Goal: Task Accomplishment & Management: Use online tool/utility

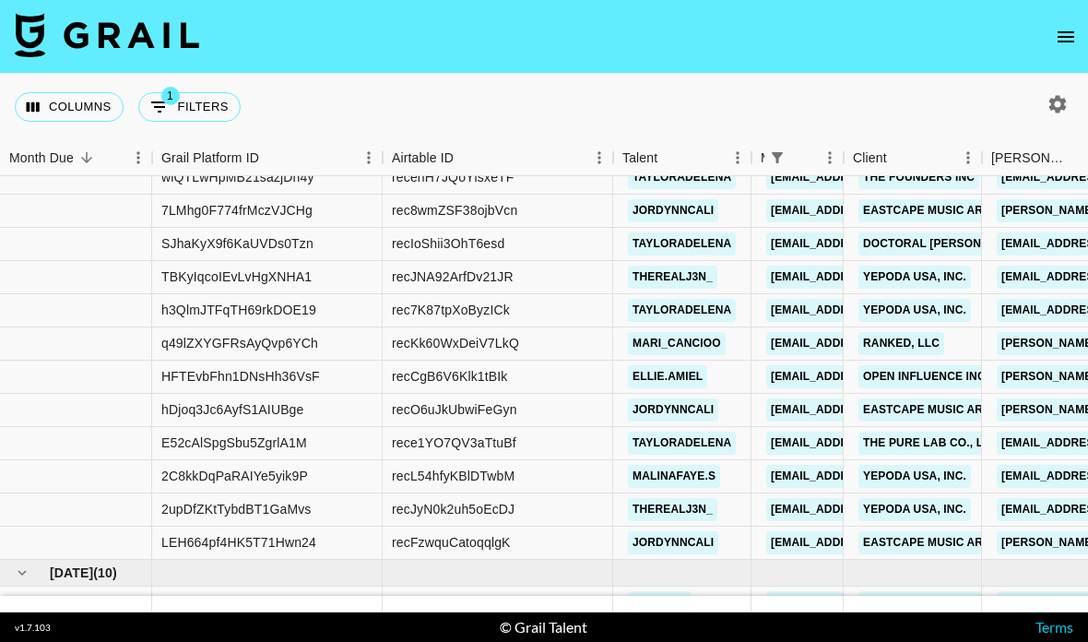
scroll to position [201, 0]
click at [939, 365] on link "Open influence Inc" at bounding box center [924, 376] width 132 height 23
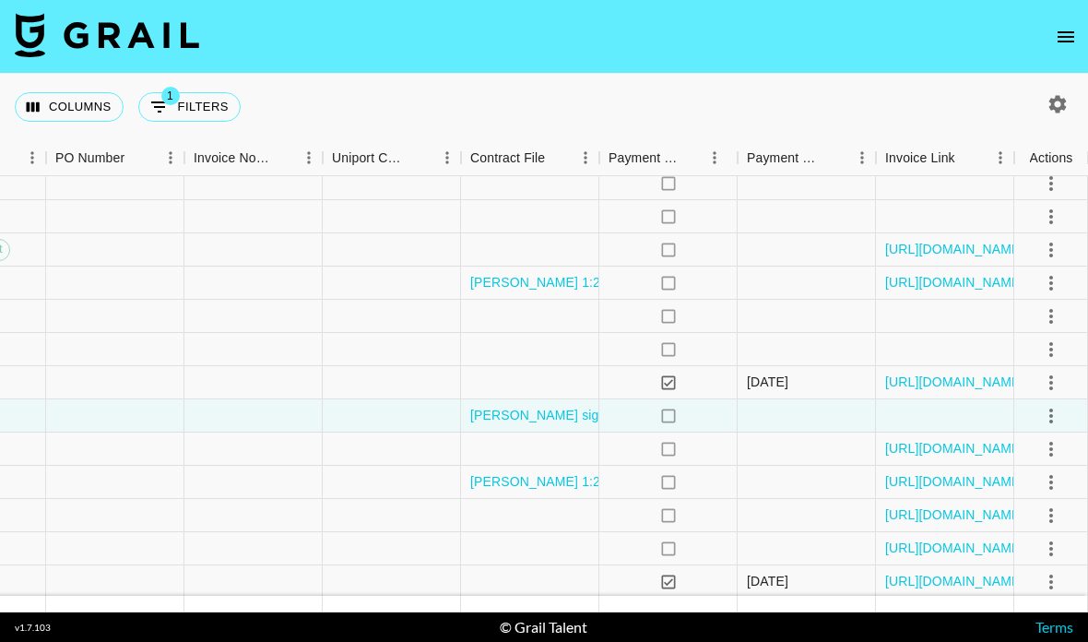
scroll to position [160, 2457]
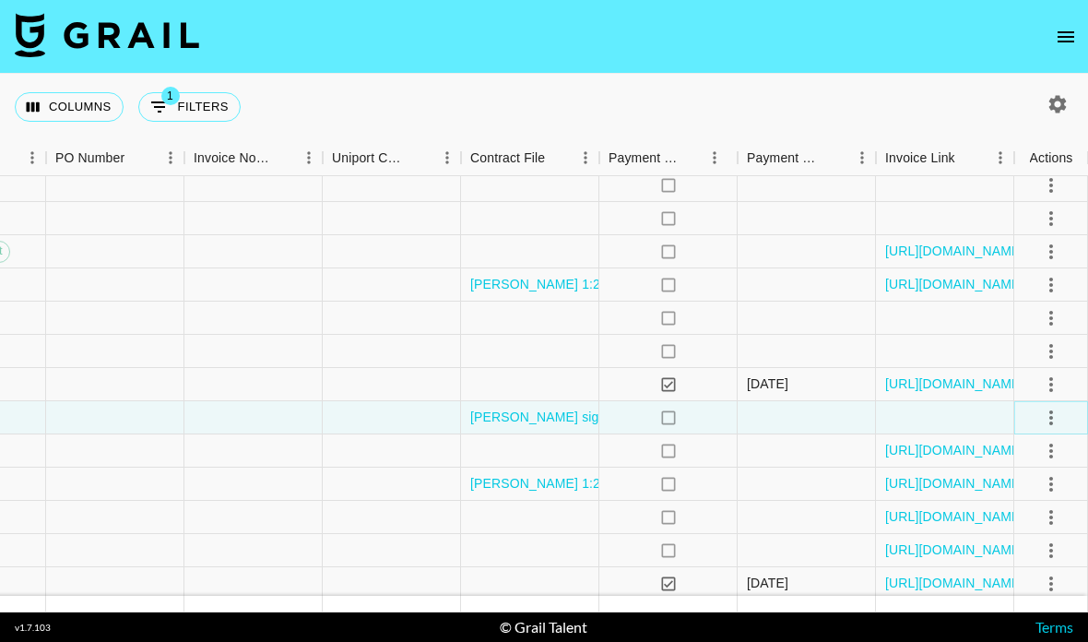
click at [1040, 407] on icon "select merge strategy" at bounding box center [1051, 418] width 22 height 22
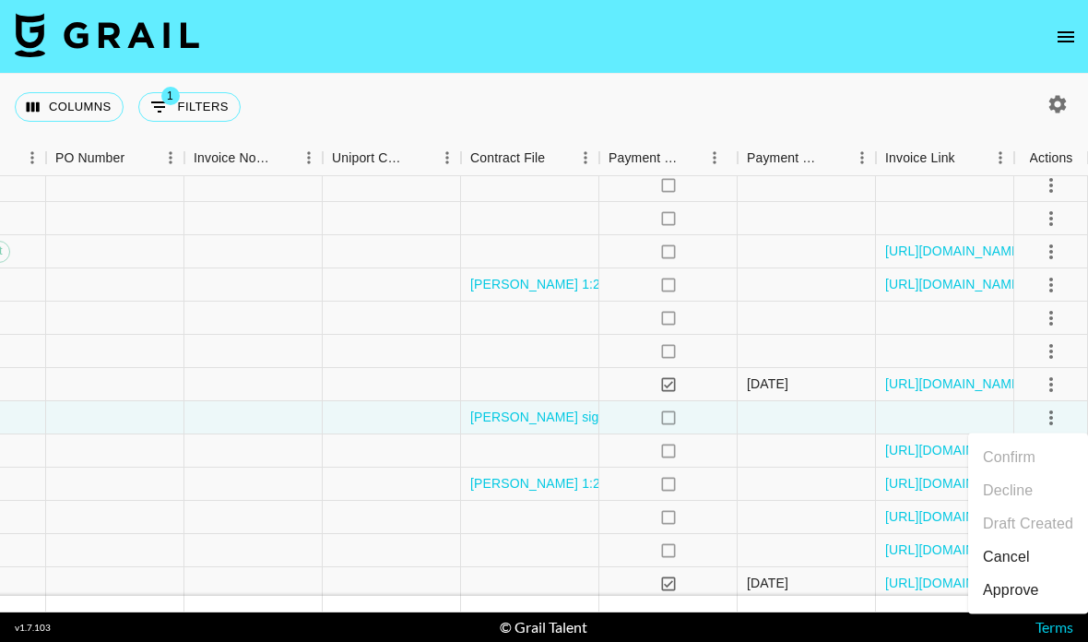
click at [1015, 579] on div "Approve" at bounding box center [1011, 590] width 56 height 22
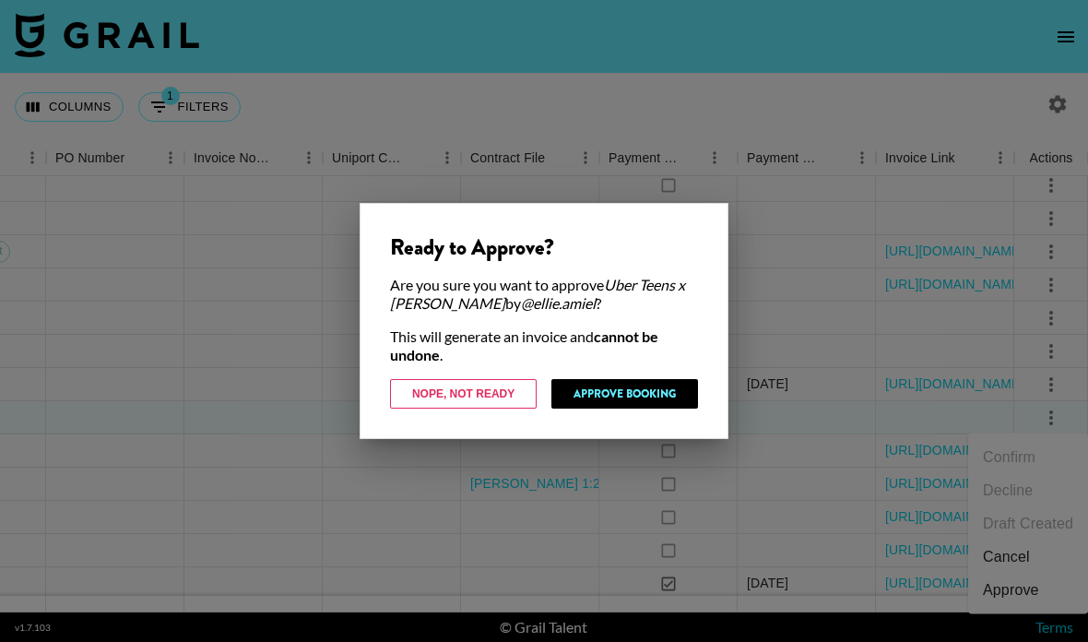
click at [629, 398] on button "Approve Booking" at bounding box center [624, 394] width 147 height 30
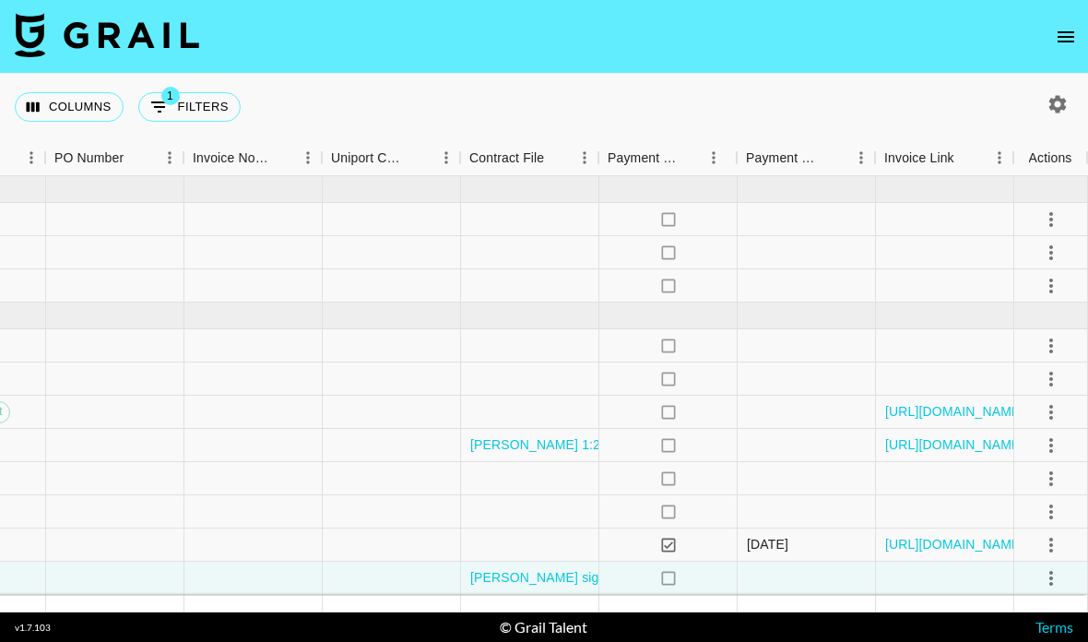
scroll to position [0, 2457]
click at [1053, 275] on icon "select merge strategy" at bounding box center [1051, 286] width 22 height 22
click at [1045, 309] on li "Confirm" at bounding box center [1028, 325] width 120 height 33
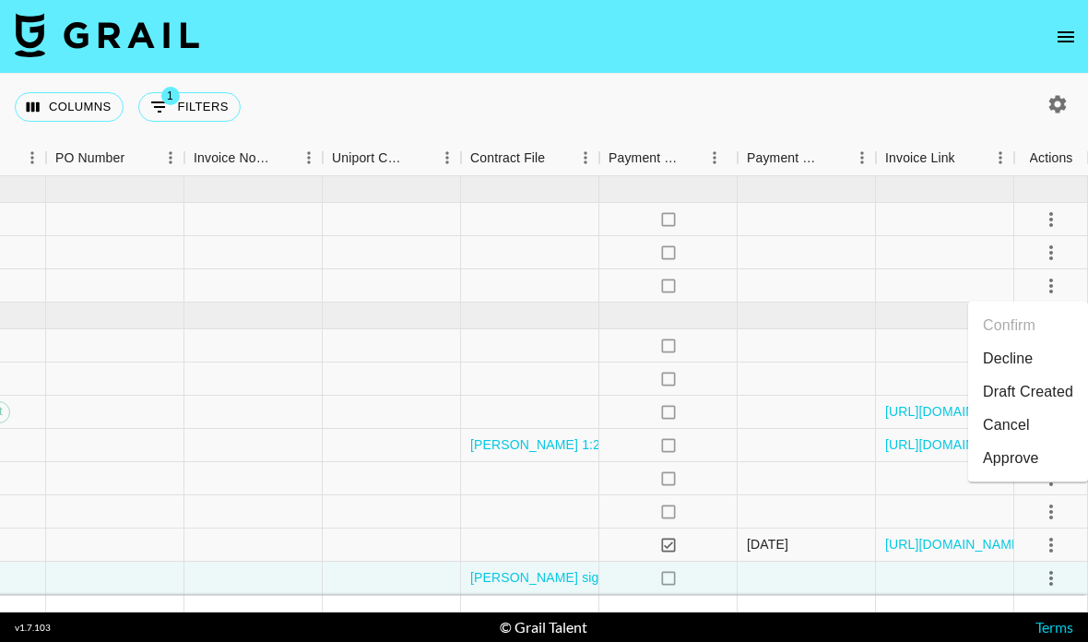
click at [1046, 375] on li "Draft Created" at bounding box center [1028, 391] width 120 height 33
click at [1058, 242] on icon "select merge strategy" at bounding box center [1051, 253] width 22 height 22
click at [1020, 276] on li "Confirm" at bounding box center [1028, 292] width 120 height 33
click at [1057, 208] on icon "select merge strategy" at bounding box center [1051, 219] width 22 height 22
click at [1037, 242] on li "Confirm" at bounding box center [1028, 258] width 120 height 33
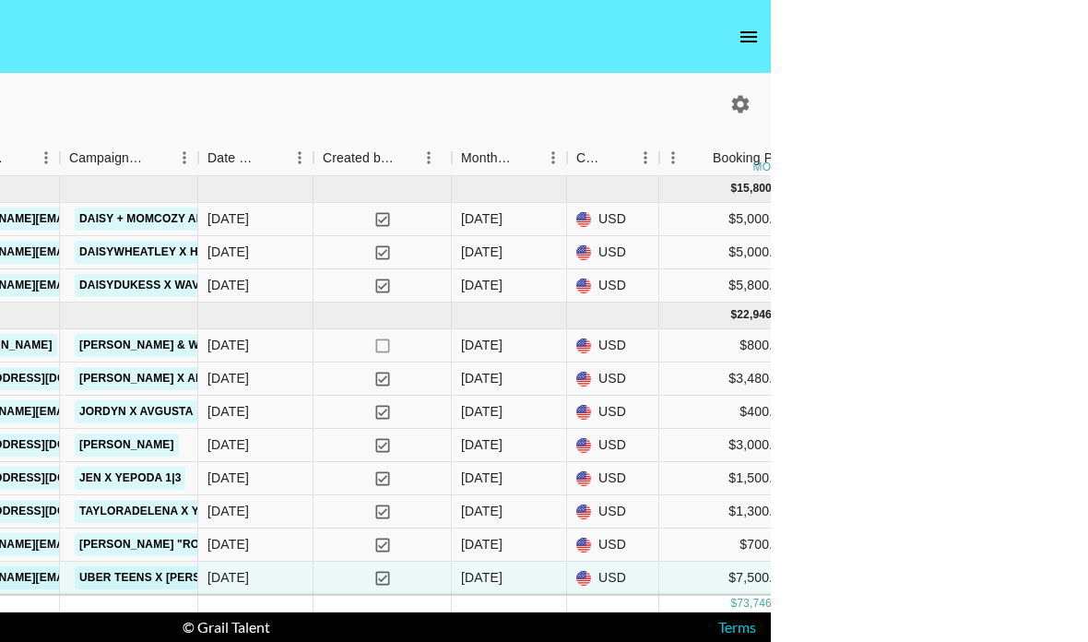
scroll to position [74, 317]
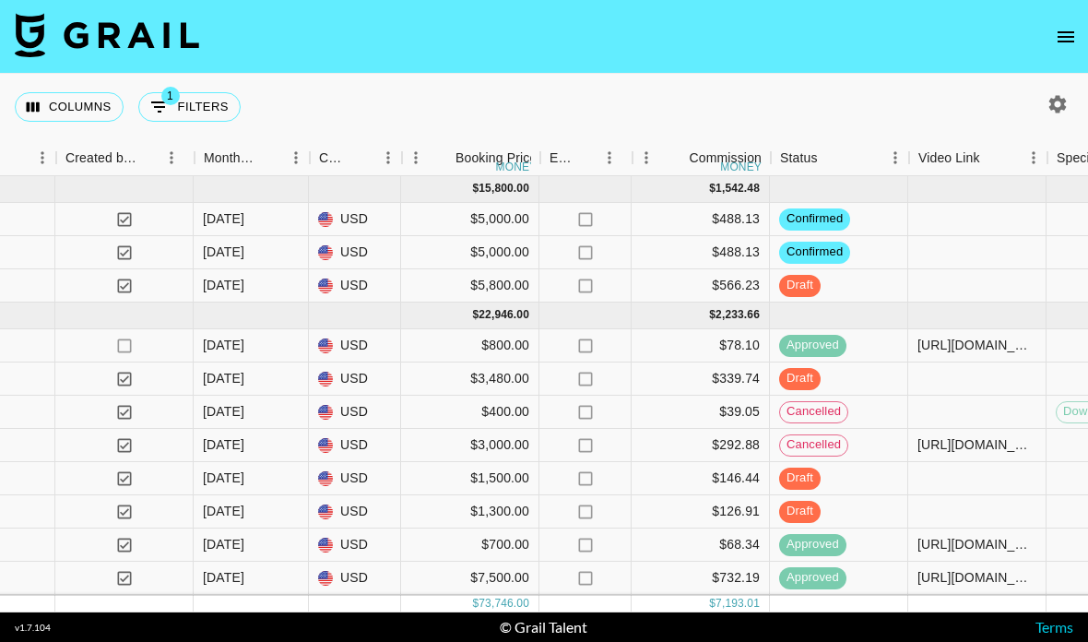
scroll to position [0, 1320]
click at [507, 429] on div "$3,000.00" at bounding box center [468, 445] width 138 height 33
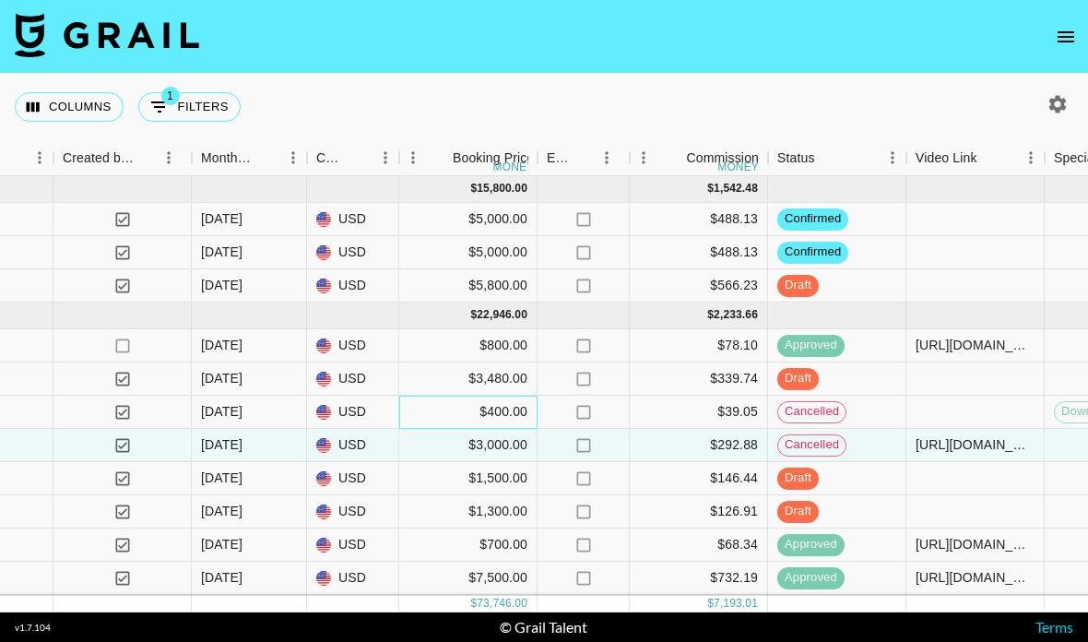
click at [503, 396] on div "$400.00" at bounding box center [468, 412] width 138 height 33
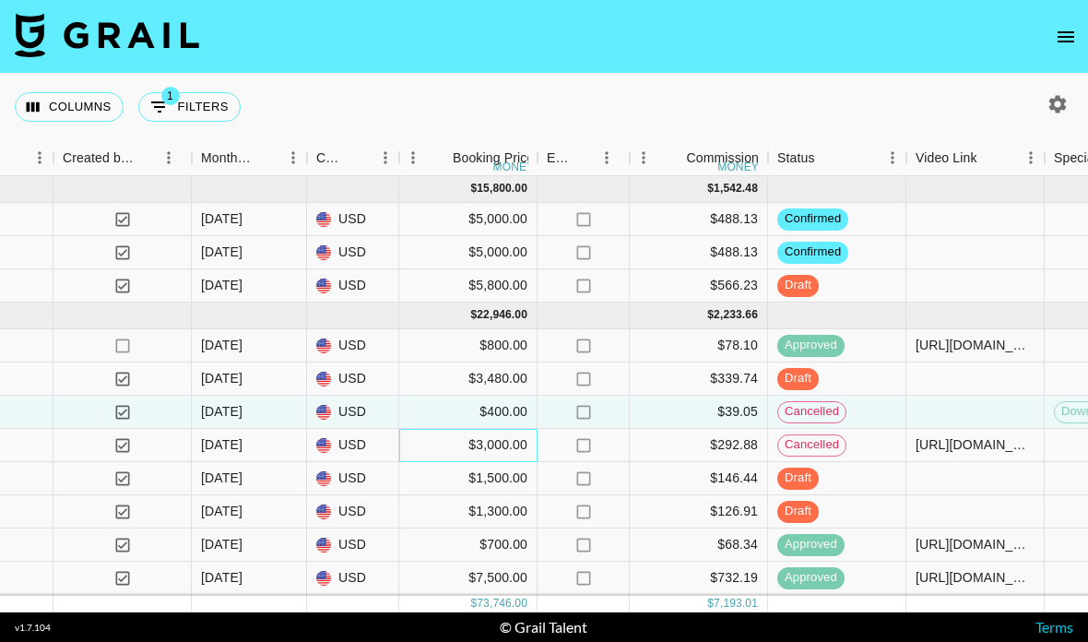
click at [509, 429] on div "$3,000.00" at bounding box center [468, 445] width 138 height 33
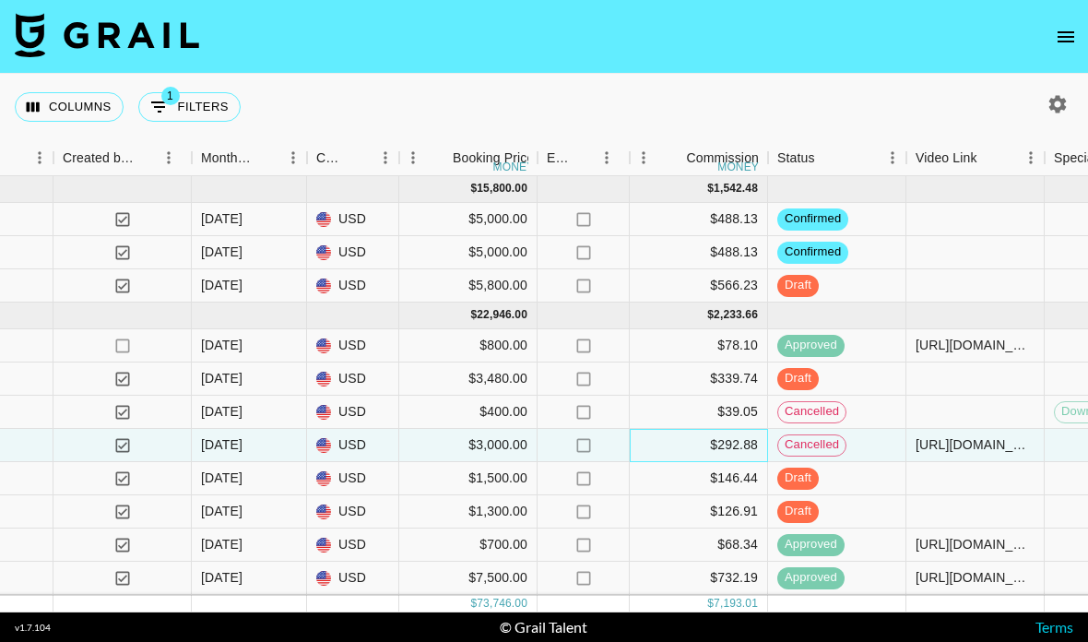
click at [741, 429] on div "$292.88" at bounding box center [699, 445] width 138 height 33
click at [515, 429] on div "$3,000.00" at bounding box center [468, 445] width 138 height 33
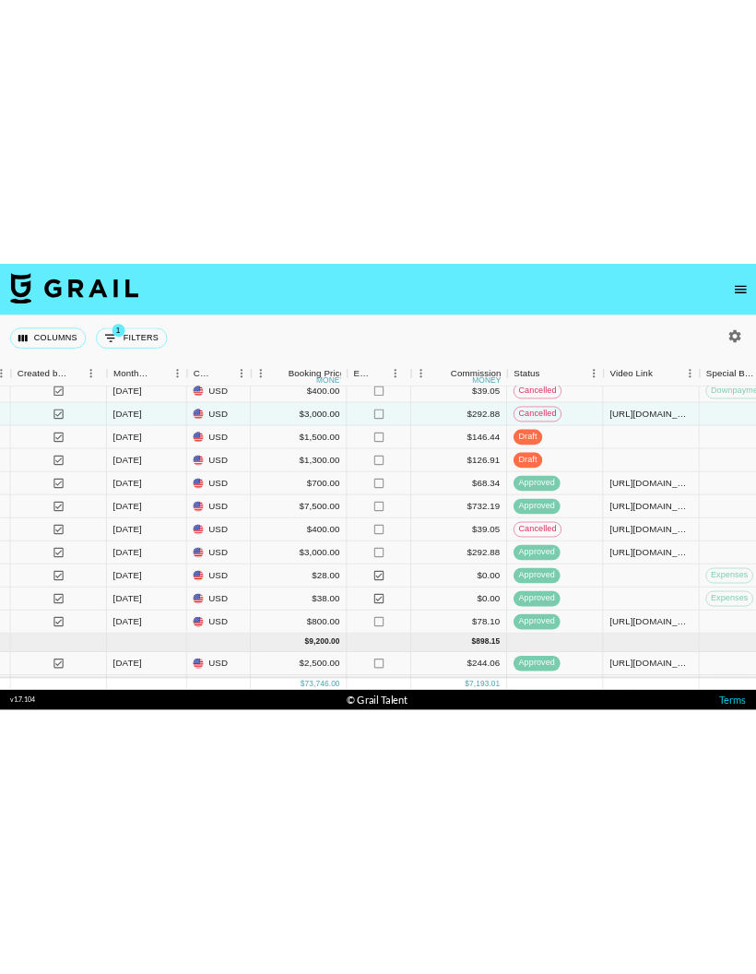
scroll to position [0, 0]
